Goal: Information Seeking & Learning: Learn about a topic

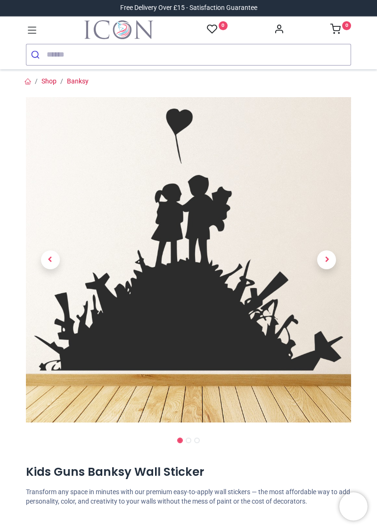
click at [326, 260] on span "Next" at bounding box center [326, 259] width 19 height 19
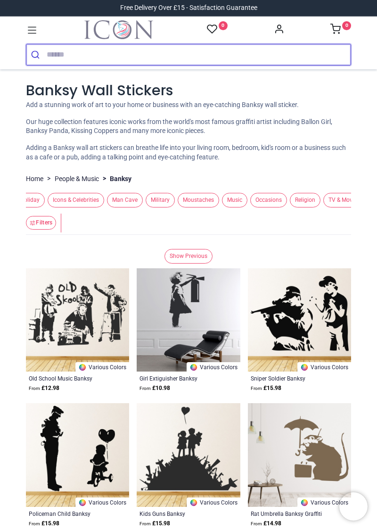
scroll to position [0, 147]
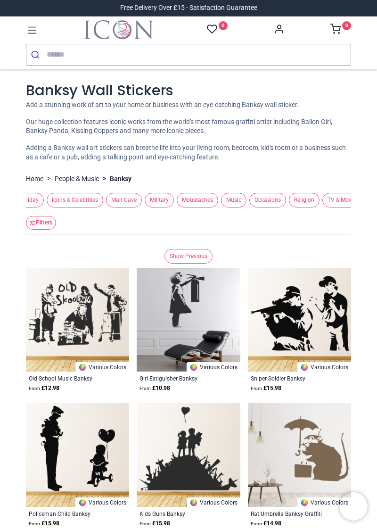
click at [263, 197] on span "Occasions" at bounding box center [267, 200] width 37 height 15
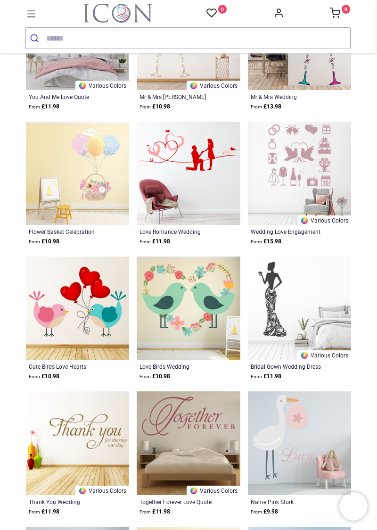
scroll to position [381, 0]
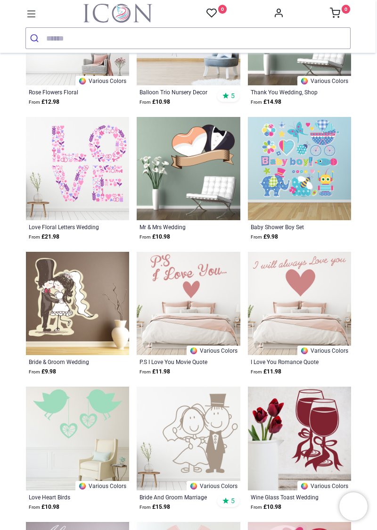
scroll to position [1603, 0]
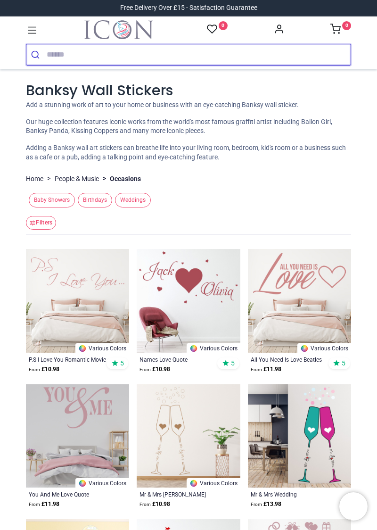
click at [60, 50] on input "search" at bounding box center [199, 54] width 304 height 21
type input "*"
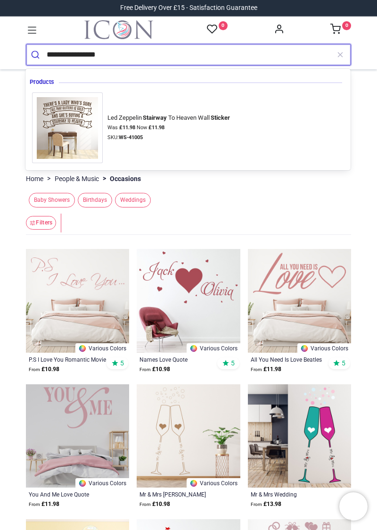
click at [74, 125] on img at bounding box center [67, 127] width 71 height 71
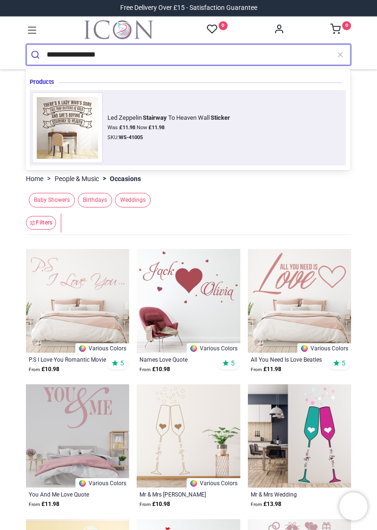
type input "**********"
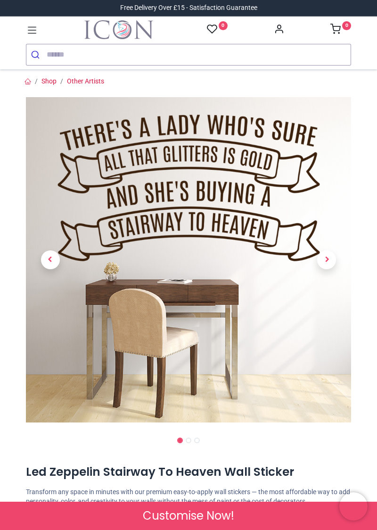
click at [324, 257] on span "Next" at bounding box center [326, 259] width 19 height 19
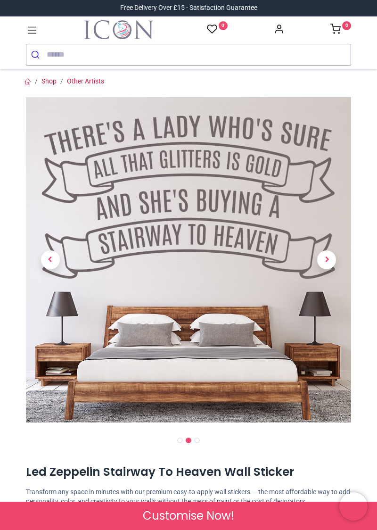
click at [325, 262] on span "Next" at bounding box center [326, 259] width 19 height 19
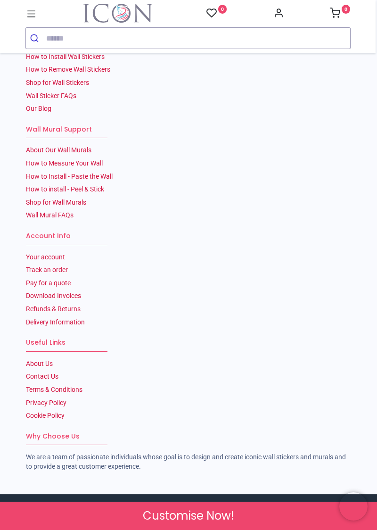
scroll to position [2204, 0]
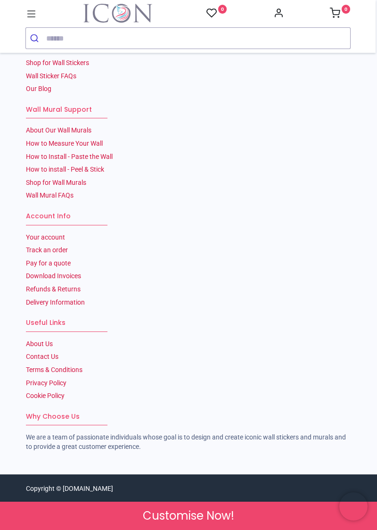
click at [273, 256] on ul "Your account Track an order Pay for a quote Download Invoices Refunds & Returns…" at bounding box center [188, 270] width 325 height 75
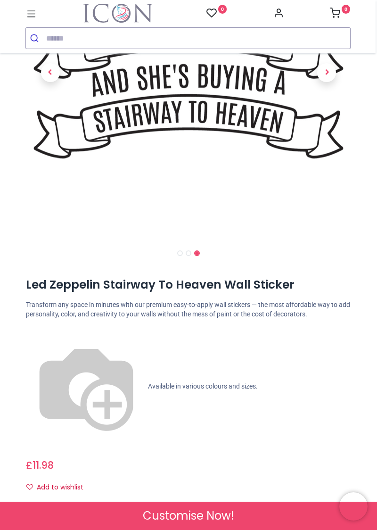
scroll to position [0, 0]
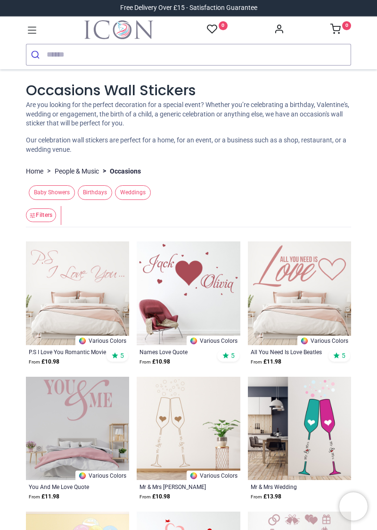
click at [69, 50] on input "search" at bounding box center [199, 54] width 304 height 21
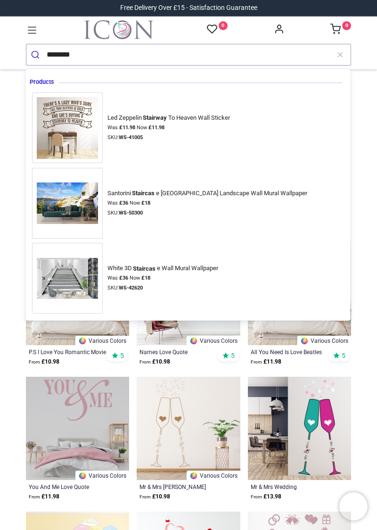
type input "********"
click at [70, 276] on img at bounding box center [67, 278] width 71 height 50
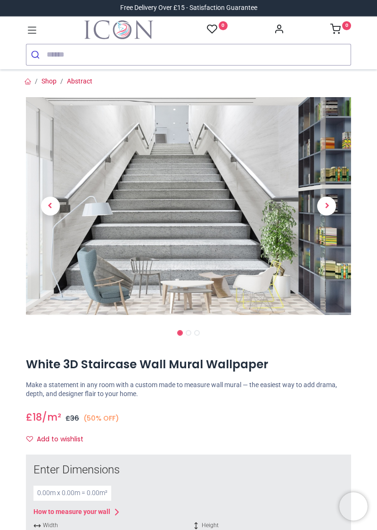
click at [325, 206] on span "Next" at bounding box center [326, 206] width 19 height 19
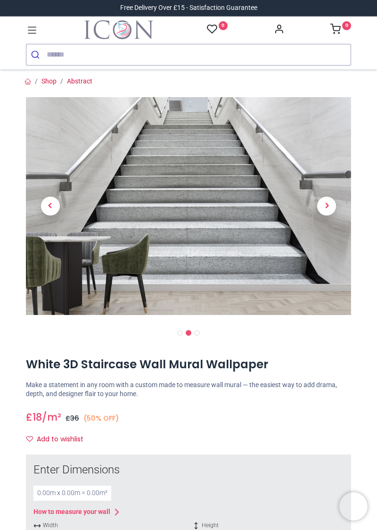
click at [326, 207] on span "Next" at bounding box center [326, 206] width 19 height 19
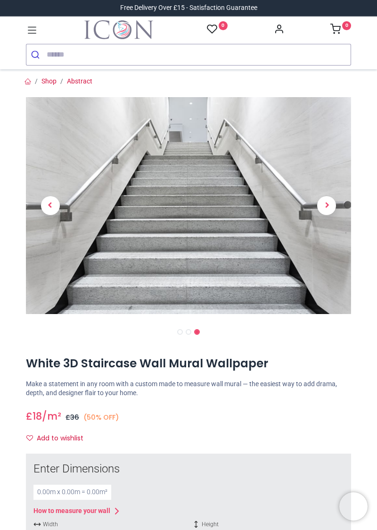
click at [320, 214] on link at bounding box center [327, 206] width 49 height 152
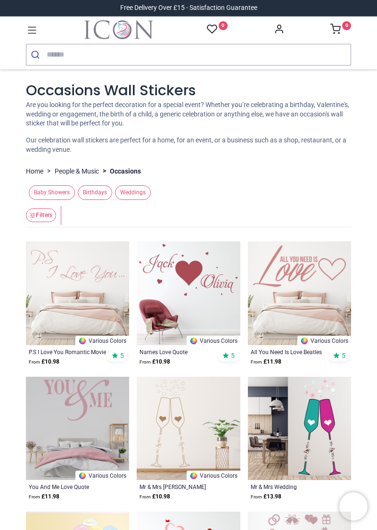
click at [70, 52] on input "search" at bounding box center [199, 54] width 304 height 21
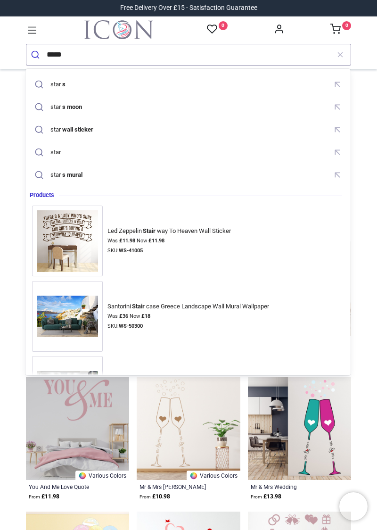
click at [69, 226] on img at bounding box center [67, 241] width 71 height 71
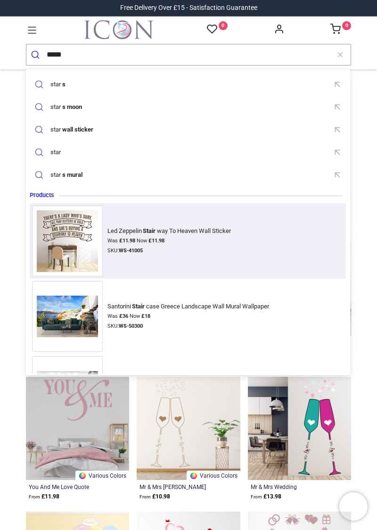
type input "*****"
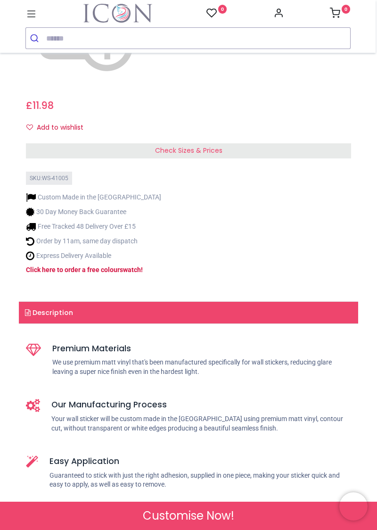
scroll to position [531, 0]
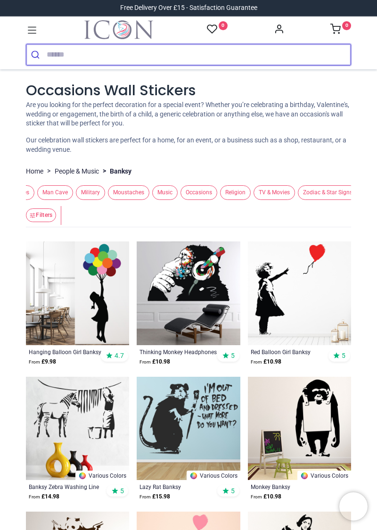
scroll to position [0, 216]
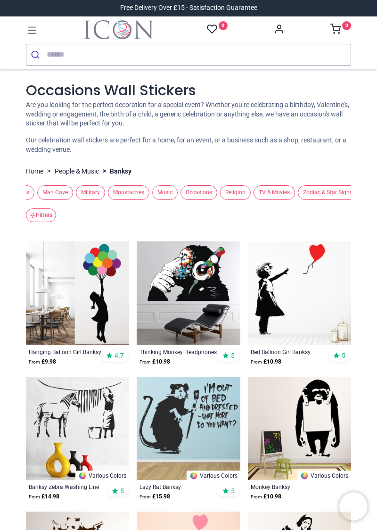
click at [315, 193] on span "Zodiac & Star Signs" at bounding box center [328, 192] width 60 height 15
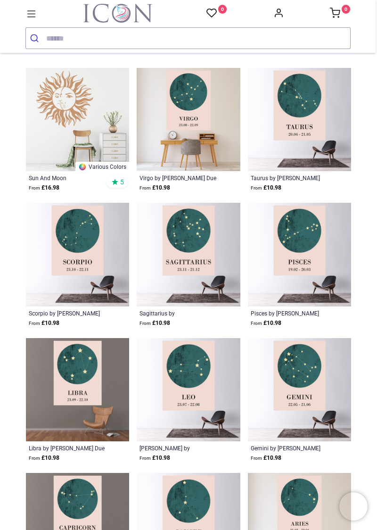
scroll to position [157, 0]
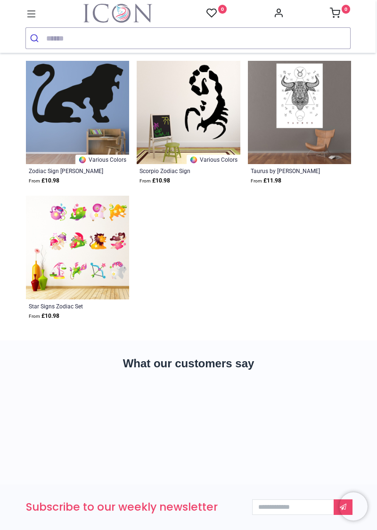
scroll to position [2191, 0]
